Goal: Check status: Check status

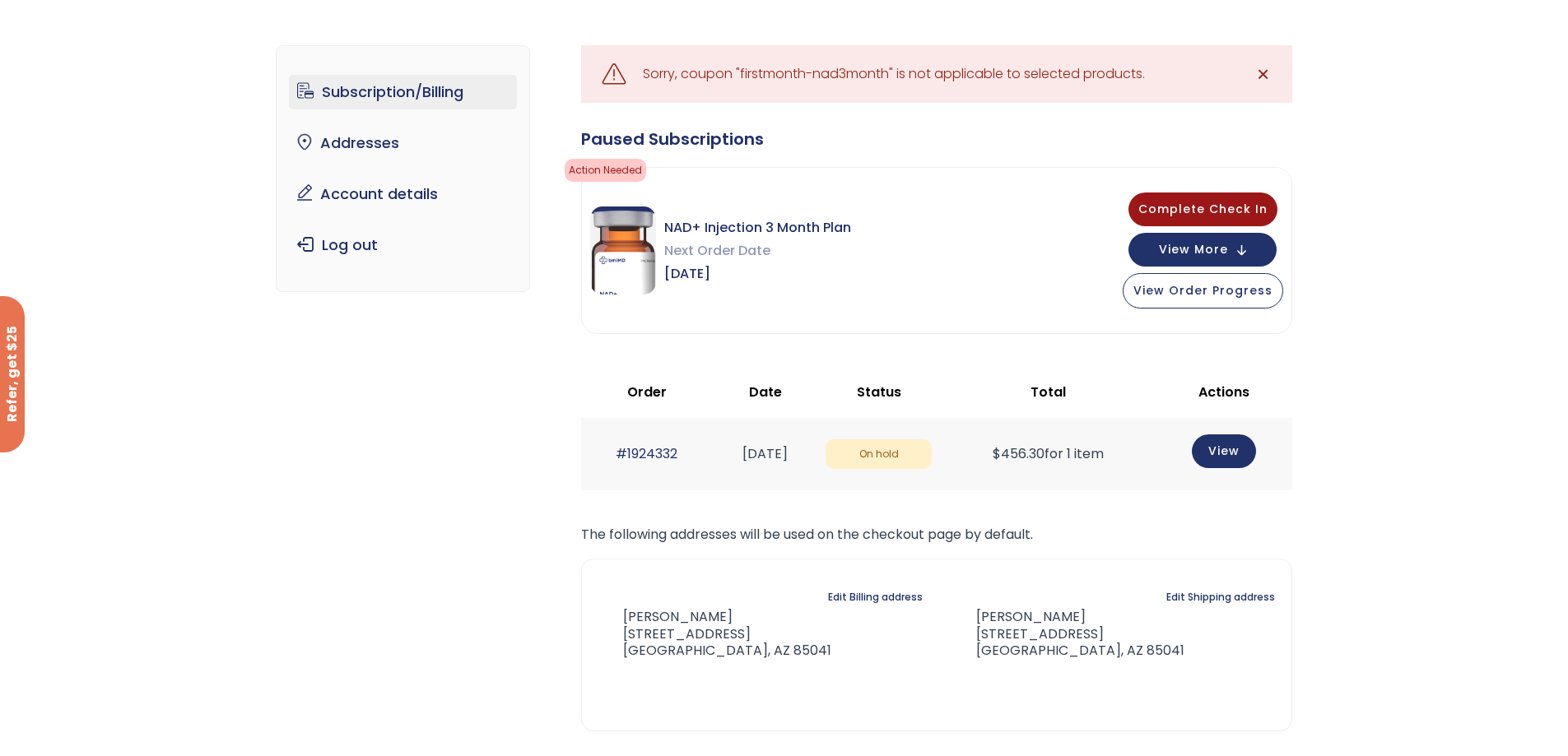
click at [1262, 67] on span "✕" at bounding box center [1262, 73] width 14 height 23
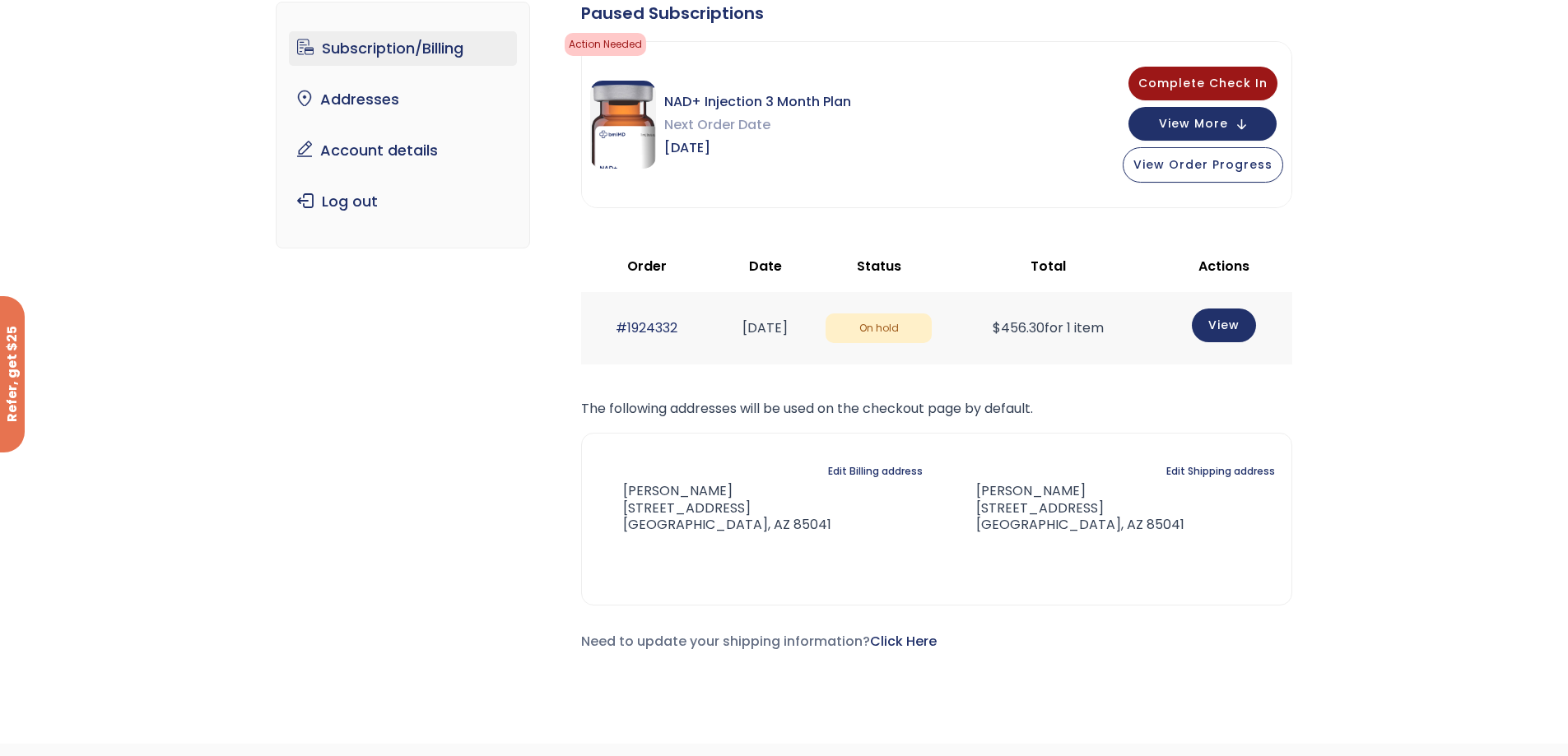
scroll to position [167, 0]
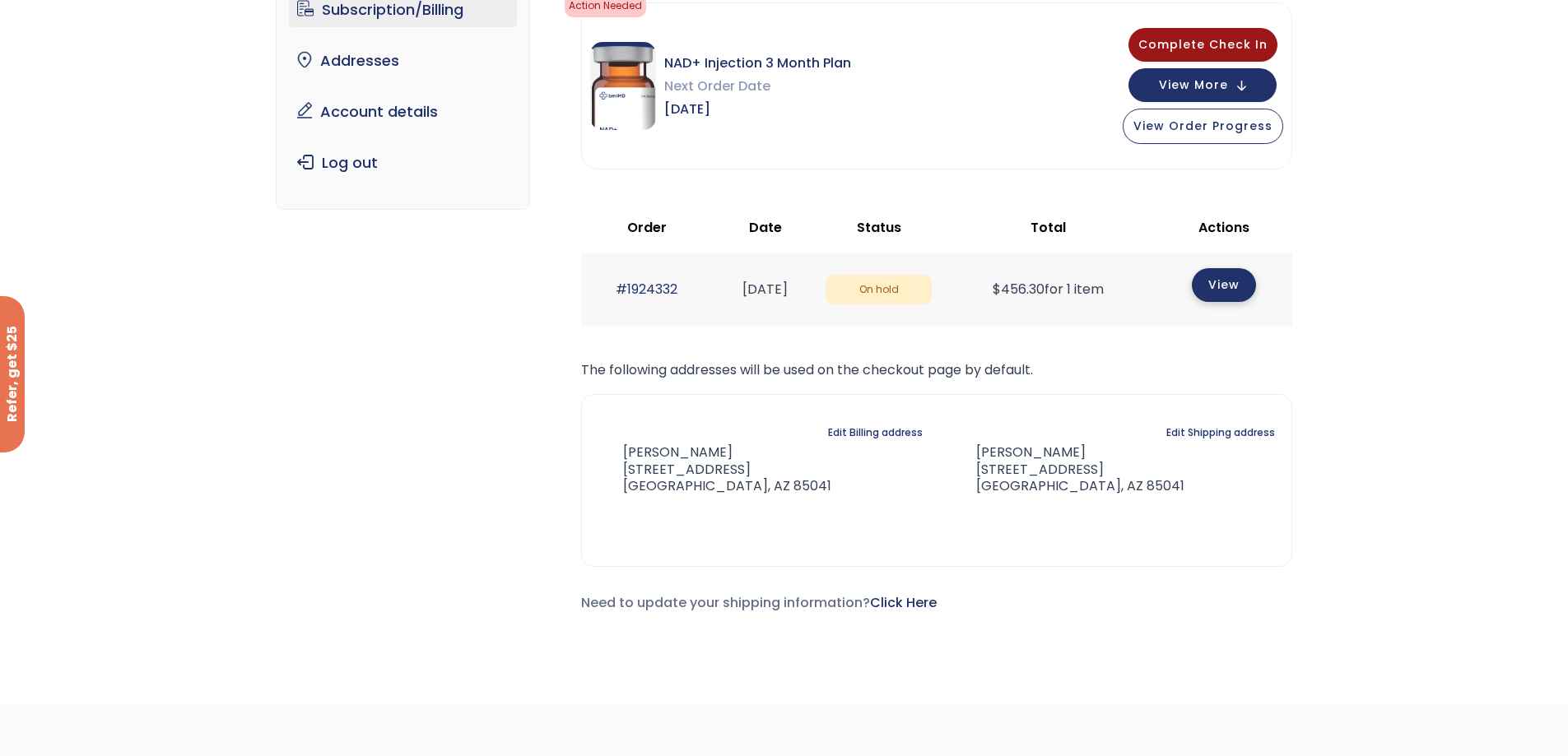
click at [1247, 276] on link "View" at bounding box center [1223, 285] width 64 height 34
